Goal: Participate in discussion: Engage in conversation with other users on a specific topic

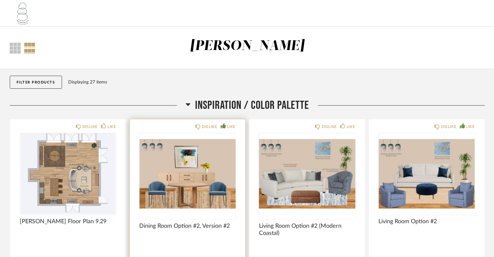
click at [216, 185] on img "0" at bounding box center [188, 173] width 96 height 81
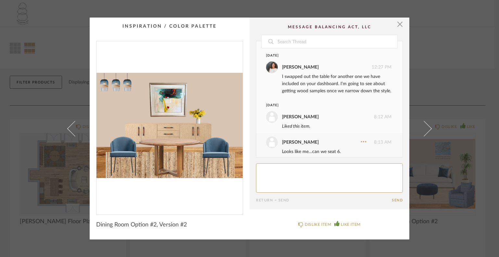
scroll to position [53, 0]
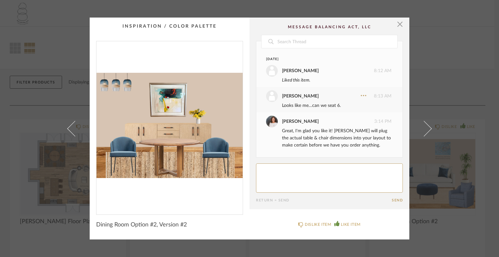
click at [186, 143] on img "0" at bounding box center [169, 125] width 146 height 168
click at [264, 166] on textarea at bounding box center [329, 177] width 147 height 29
type textarea "AFTER our visit to the furniture store, I am back to this table..I like the siz…"
click at [396, 198] on button "Send" at bounding box center [396, 200] width 11 height 4
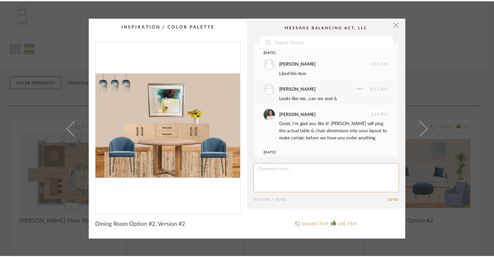
scroll to position [96, 0]
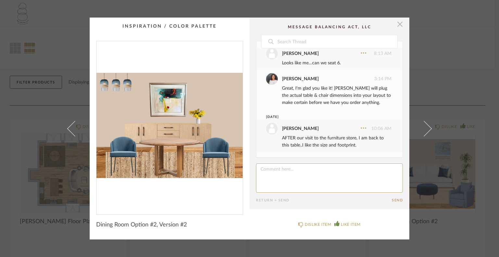
click at [400, 23] on span "button" at bounding box center [399, 24] width 13 height 13
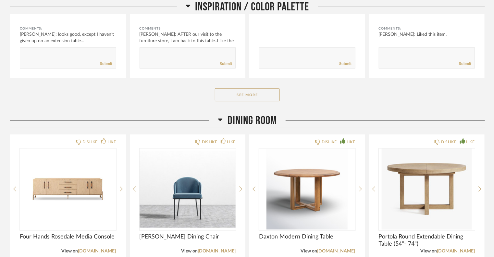
scroll to position [292, 0]
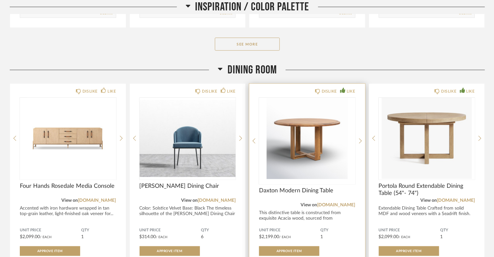
click at [319, 135] on img "0" at bounding box center [307, 138] width 96 height 81
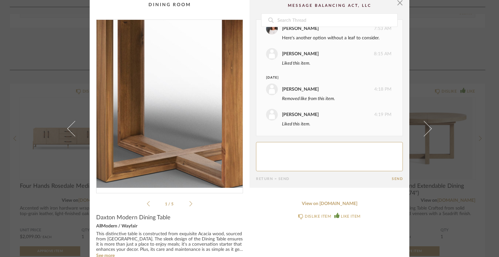
scroll to position [0, 0]
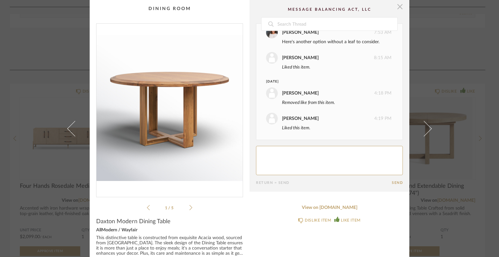
click at [399, 6] on span "button" at bounding box center [399, 6] width 13 height 13
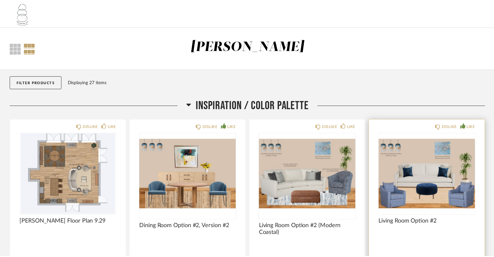
scroll to position [292, 0]
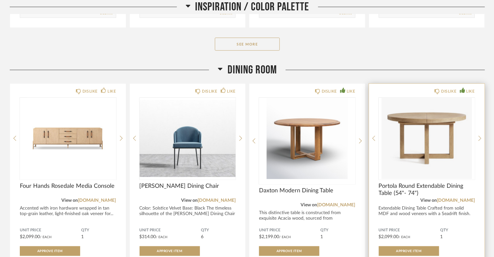
click at [434, 117] on div at bounding box center [427, 138] width 96 height 81
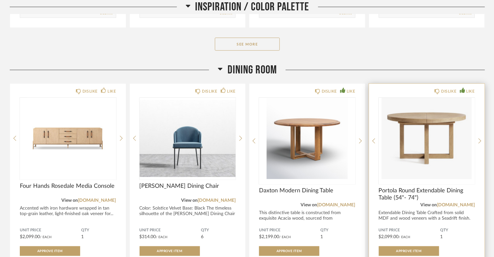
click at [451, 152] on img "0" at bounding box center [427, 138] width 96 height 81
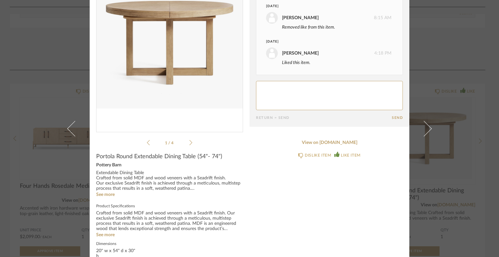
scroll to position [97, 0]
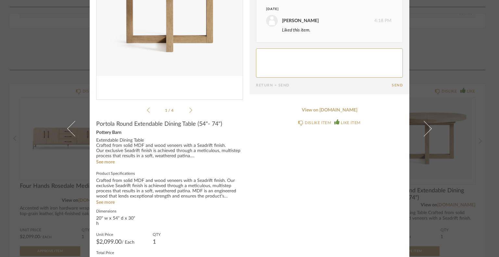
click at [268, 53] on textarea at bounding box center [329, 62] width 147 height 29
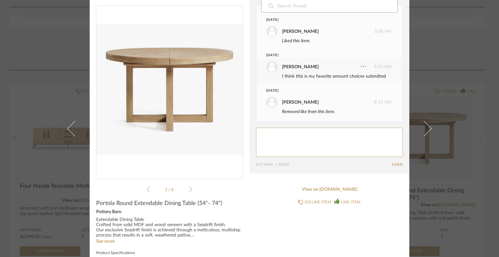
scroll to position [0, 0]
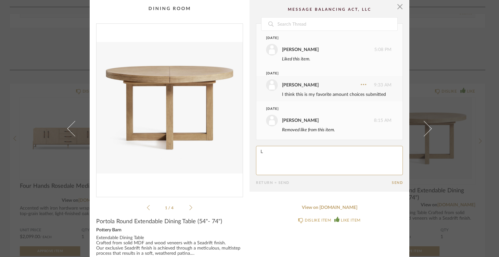
type textarea "L"
type textarea "I think this is still in the running after our visit to the furniture store. I …"
click at [395, 180] on button "Send" at bounding box center [396, 182] width 11 height 4
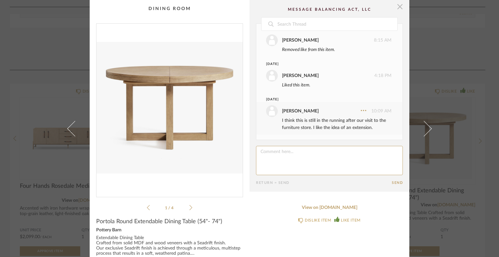
click at [396, 9] on span "button" at bounding box center [399, 6] width 13 height 13
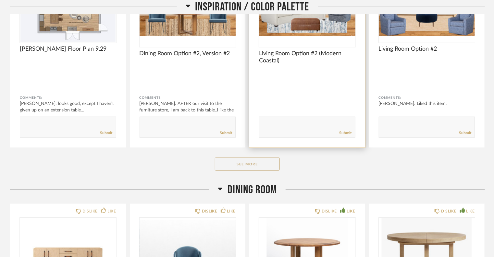
scroll to position [97, 0]
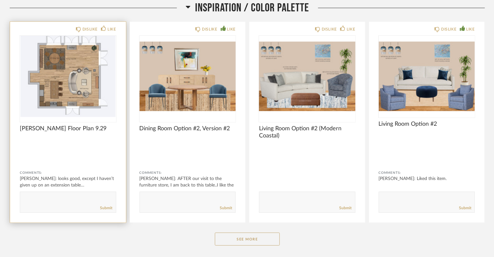
click at [59, 64] on img "0" at bounding box center [68, 76] width 96 height 81
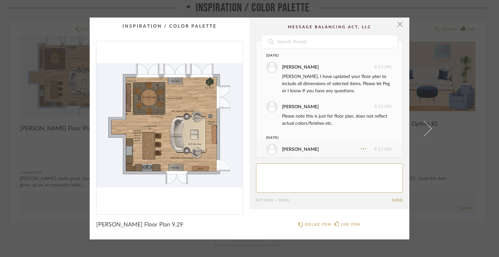
scroll to position [46, 0]
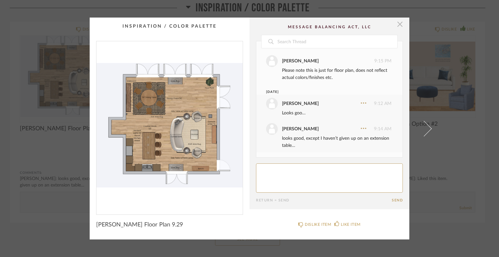
click at [393, 24] on span "button" at bounding box center [399, 24] width 13 height 13
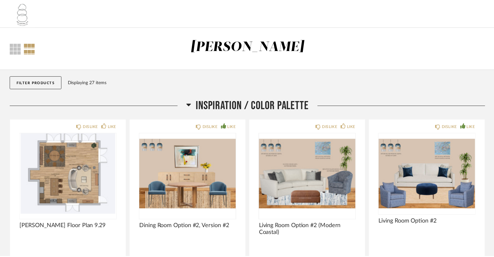
scroll to position [97, 0]
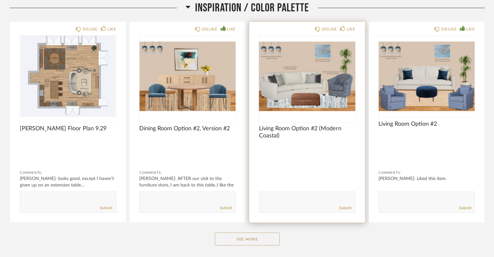
click at [340, 83] on img "0" at bounding box center [307, 76] width 96 height 81
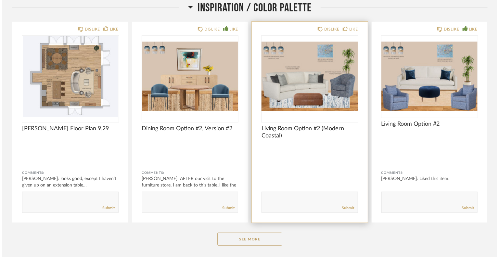
scroll to position [0, 0]
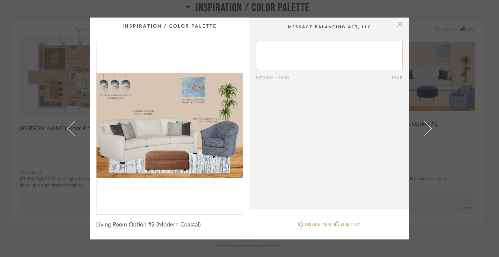
click at [398, 22] on span "button" at bounding box center [399, 24] width 13 height 13
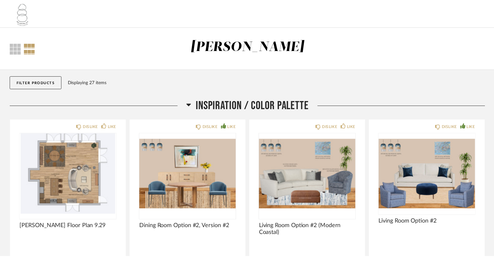
scroll to position [97, 0]
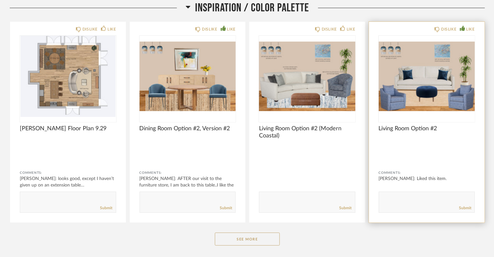
click at [458, 95] on img "0" at bounding box center [427, 76] width 96 height 81
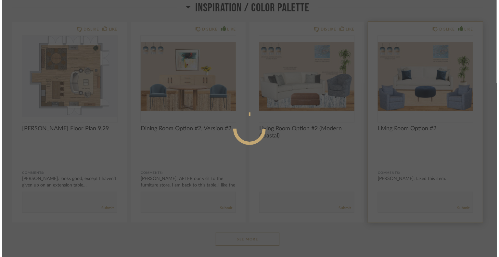
scroll to position [0, 0]
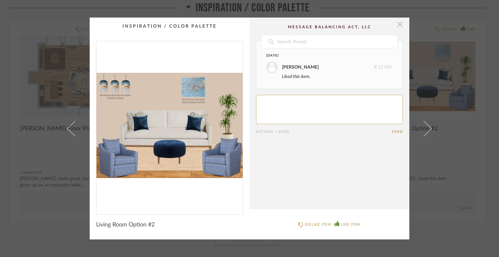
click at [396, 22] on span "button" at bounding box center [399, 24] width 13 height 13
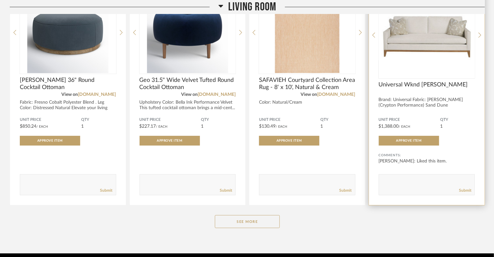
scroll to position [1185, 0]
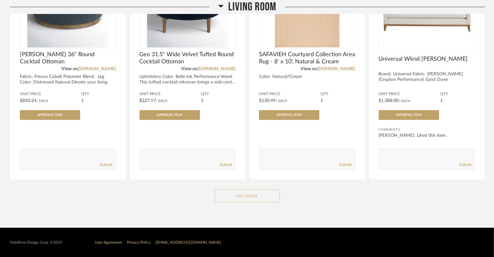
click at [256, 195] on button "See More" at bounding box center [247, 195] width 65 height 13
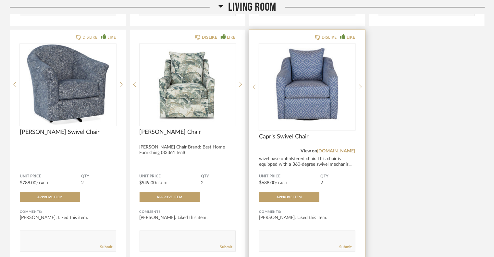
scroll to position [1575, 0]
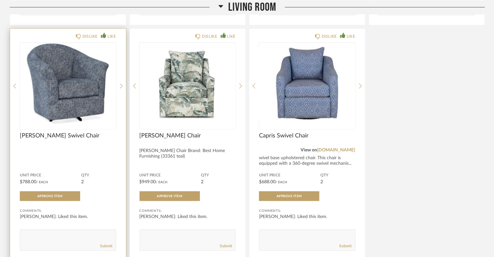
click at [101, 85] on img "0" at bounding box center [68, 83] width 96 height 81
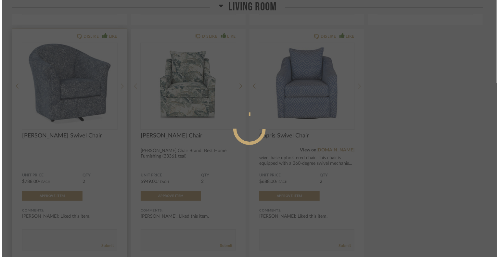
scroll to position [0, 0]
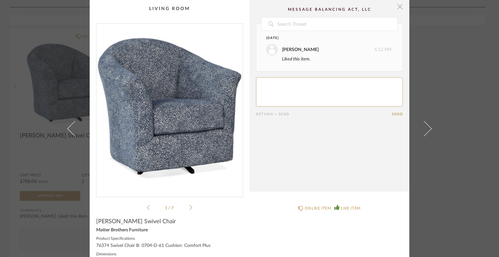
click at [400, 4] on span "button" at bounding box center [399, 6] width 13 height 13
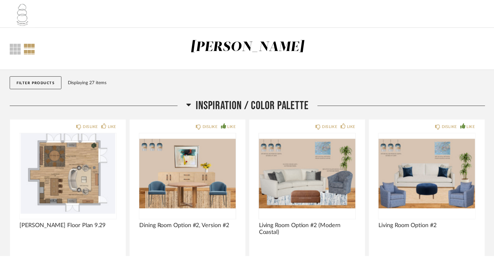
scroll to position [1575, 0]
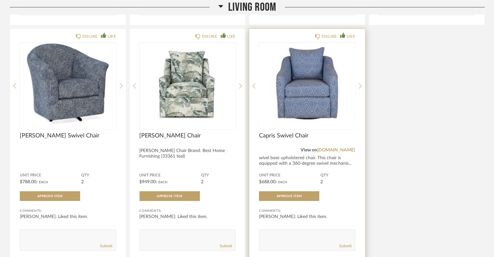
click at [336, 83] on img "0" at bounding box center [307, 83] width 96 height 81
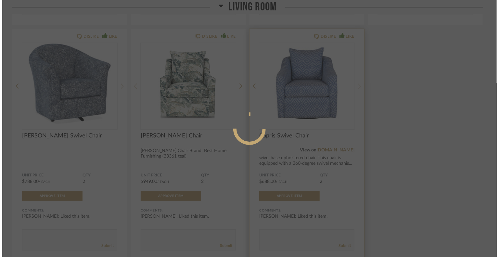
scroll to position [0, 0]
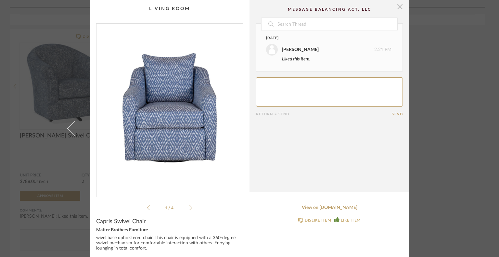
click at [398, 6] on span "button" at bounding box center [399, 6] width 13 height 13
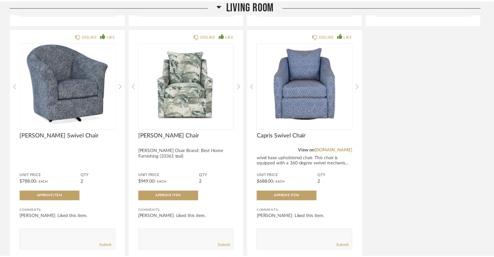
scroll to position [1575, 0]
